Goal: Contribute content

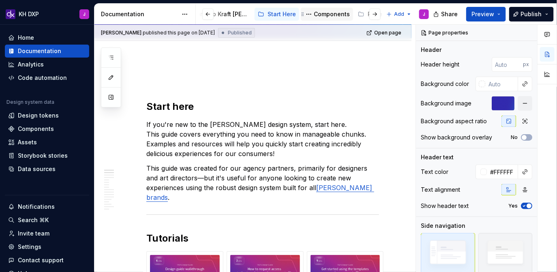
scroll to position [0, 34]
click at [359, 15] on div at bounding box center [368, 14] width 31 height 15
click at [364, 15] on div at bounding box center [368, 14] width 31 height 15
click at [378, 15] on button "button" at bounding box center [374, 14] width 11 height 11
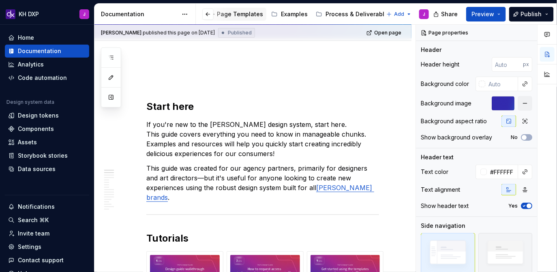
click at [246, 14] on div "Page Templates" at bounding box center [240, 14] width 46 height 8
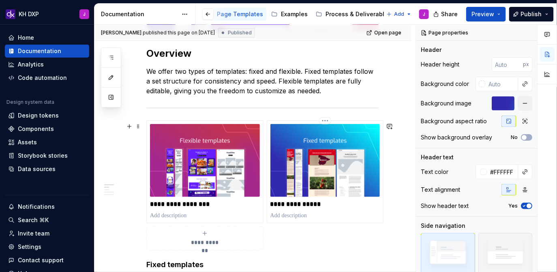
scroll to position [236, 0]
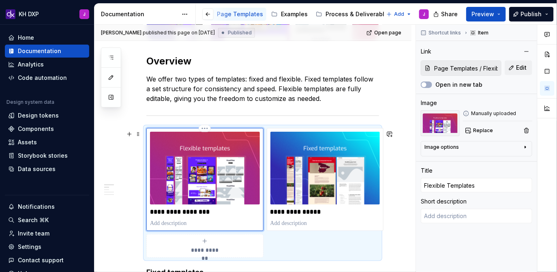
click at [219, 198] on img at bounding box center [205, 168] width 110 height 73
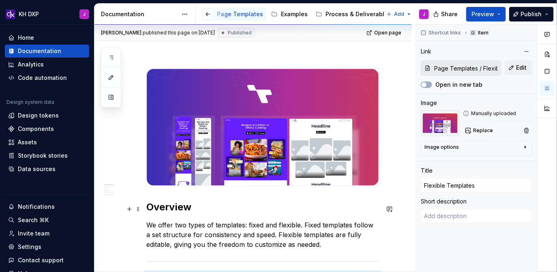
scroll to position [86, 0]
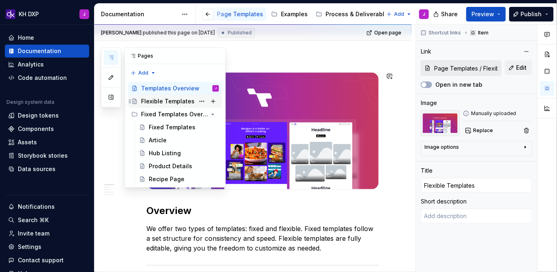
click at [161, 102] on div "Flexible Templates" at bounding box center [168, 101] width 54 height 8
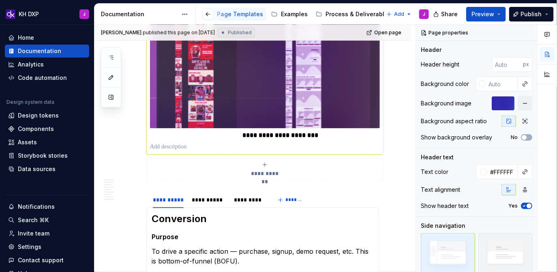
scroll to position [513, 0]
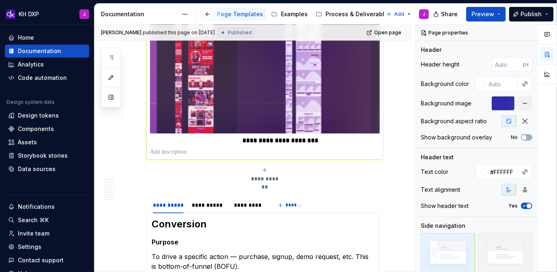
click at [329, 111] on img at bounding box center [265, 57] width 230 height 153
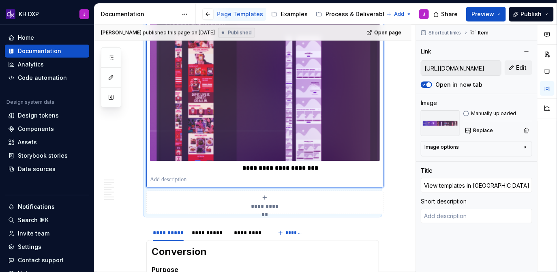
scroll to position [484, 0]
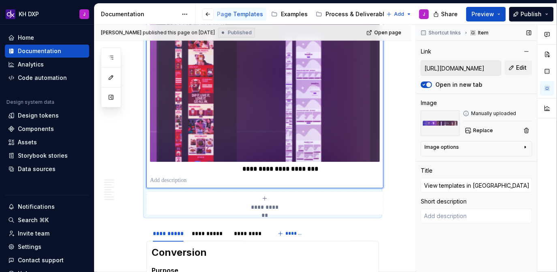
click at [477, 64] on input "[URL][DOMAIN_NAME]" at bounding box center [461, 68] width 80 height 15
click at [479, 70] on input "[URL][DOMAIN_NAME]" at bounding box center [461, 68] width 80 height 15
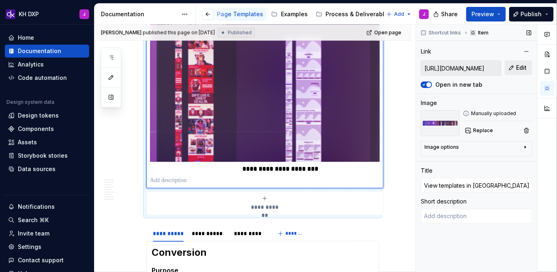
click at [518, 68] on span "Edit" at bounding box center [521, 68] width 11 height 8
type textarea "*"
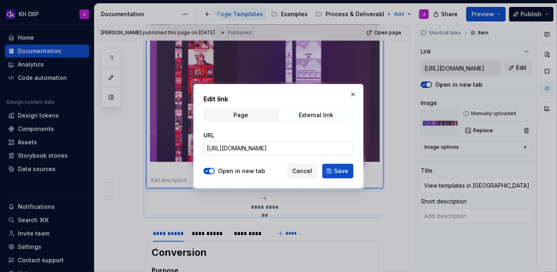
click at [301, 148] on input "[URL][DOMAIN_NAME]" at bounding box center [279, 148] width 150 height 15
type input "\"
paste input "[URL][DOMAIN_NAME]"
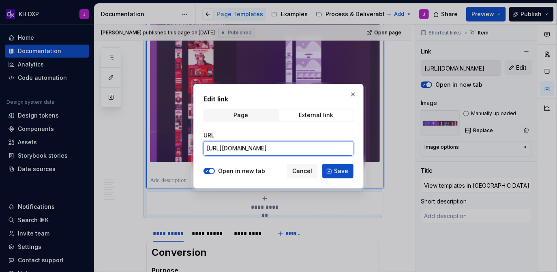
scroll to position [0, 259]
type input "[URL][DOMAIN_NAME]"
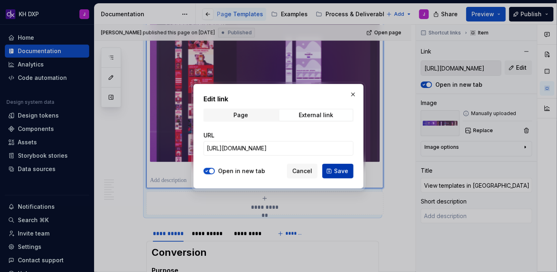
click at [342, 173] on span "Save" at bounding box center [341, 171] width 14 height 8
type textarea "*"
type input "[URL][DOMAIN_NAME]"
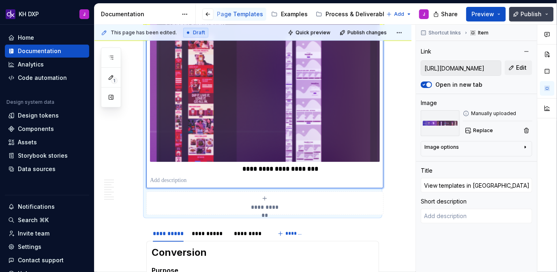
click at [533, 13] on span "Publish" at bounding box center [531, 14] width 21 height 8
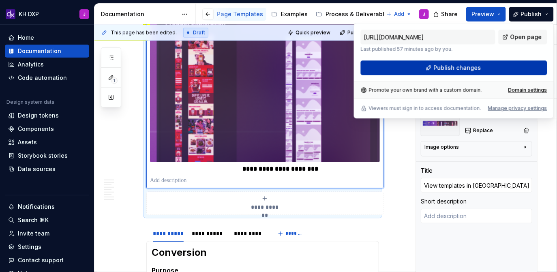
click at [448, 69] on span "Publish changes" at bounding box center [456, 68] width 47 height 8
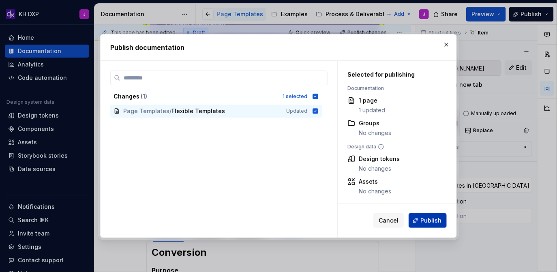
click at [428, 222] on span "Publish" at bounding box center [430, 220] width 21 height 8
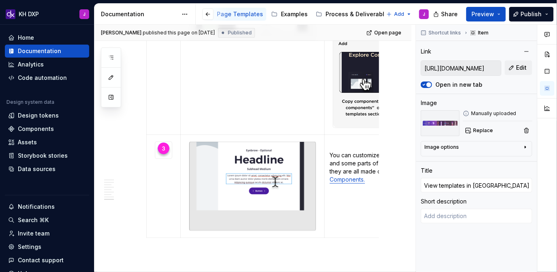
scroll to position [1935, 0]
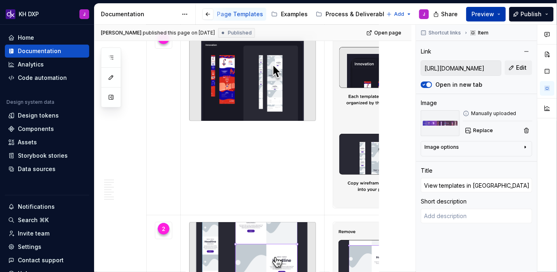
type textarea "*"
